Goal: Find contact information: Find contact information

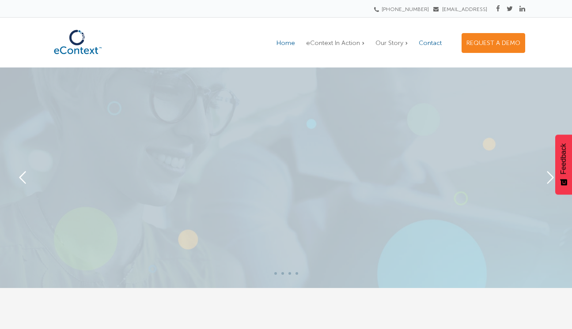
click at [433, 46] on span "Contact" at bounding box center [429, 43] width 23 height 8
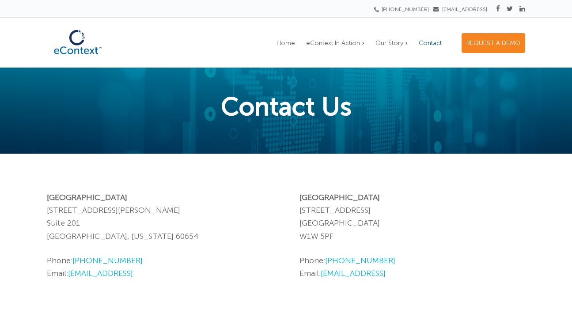
drag, startPoint x: 149, startPoint y: 259, endPoint x: 86, endPoint y: 264, distance: 63.3
click at [86, 264] on p "Phone: [PHONE_NUMBER] Email: [EMAIL_ADDRESS]" at bounding box center [160, 267] width 226 height 26
copy link "[PHONE_NUMBER]"
